Goal: Find specific page/section: Find specific page/section

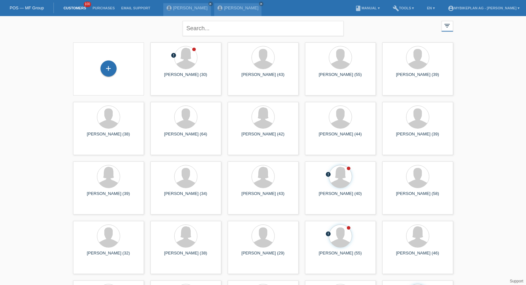
click at [216, 37] on div "close" at bounding box center [263, 27] width 161 height 23
click at [216, 31] on input "text" at bounding box center [263, 28] width 161 height 15
type input "yannick"
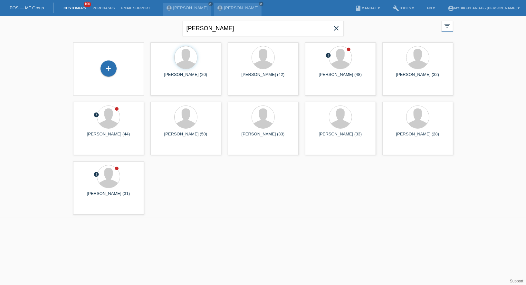
click at [337, 29] on icon "close" at bounding box center [337, 28] width 8 height 8
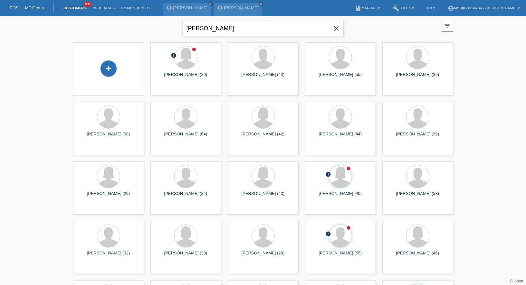
type input "angela"
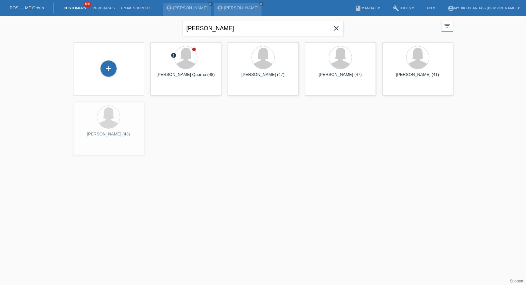
click at [153, 96] on div "+ error Angela Spadaccini Quarna (48) launch Show" at bounding box center [263, 98] width 386 height 119
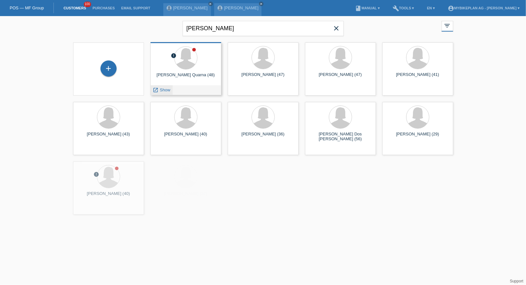
click at [156, 90] on icon "launch" at bounding box center [156, 90] width 6 height 6
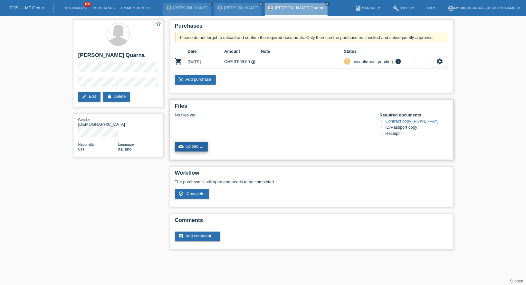
click at [189, 148] on link "cloud_upload Upload ..." at bounding box center [191, 147] width 33 height 10
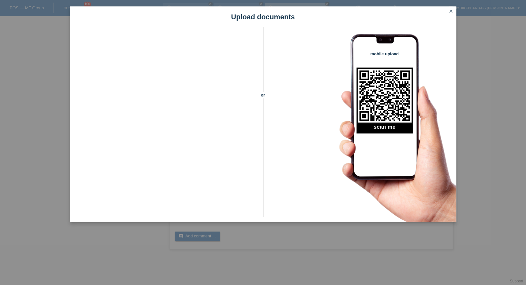
click at [449, 10] on icon "close" at bounding box center [451, 11] width 5 height 5
